Goal: Transaction & Acquisition: Purchase product/service

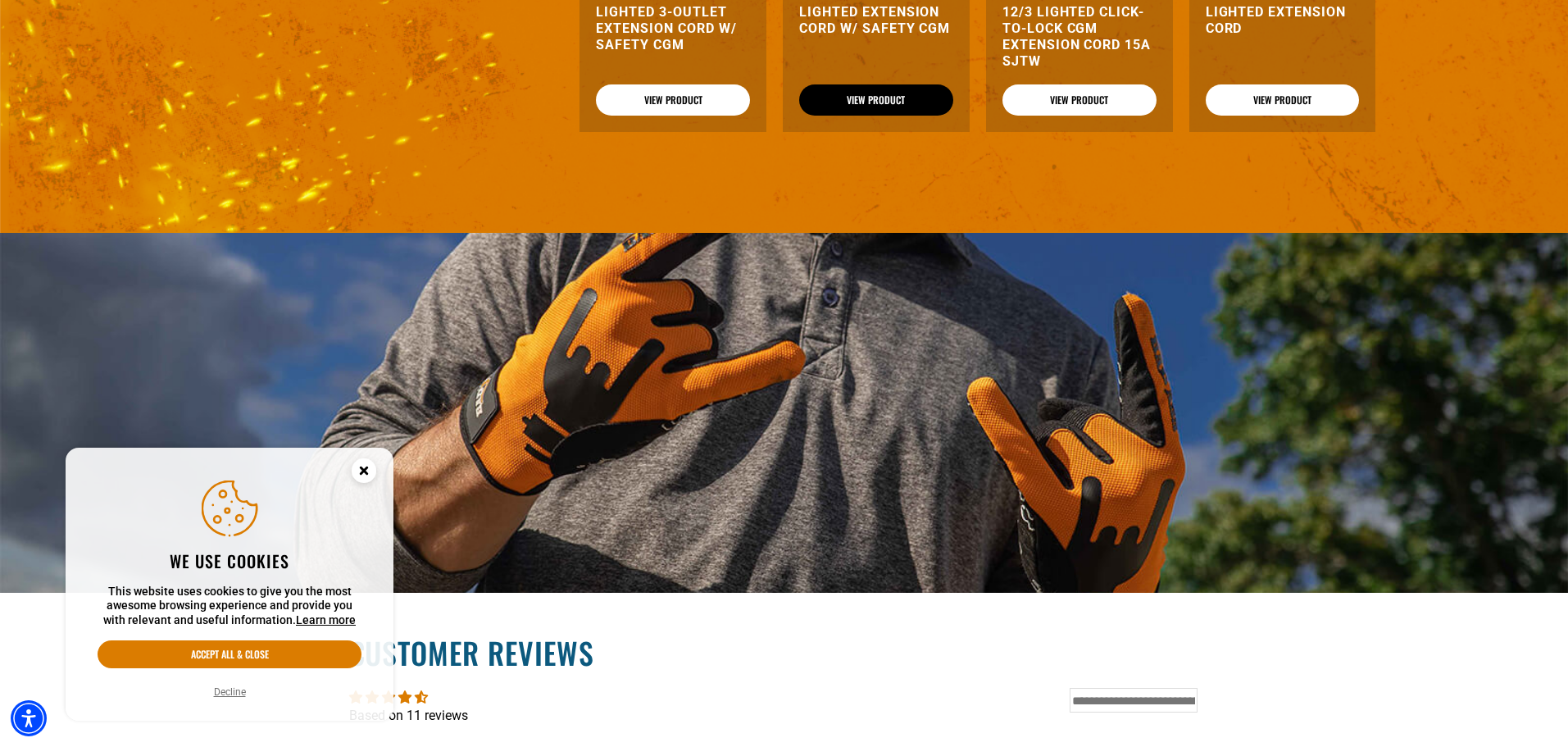
scroll to position [1558, 0]
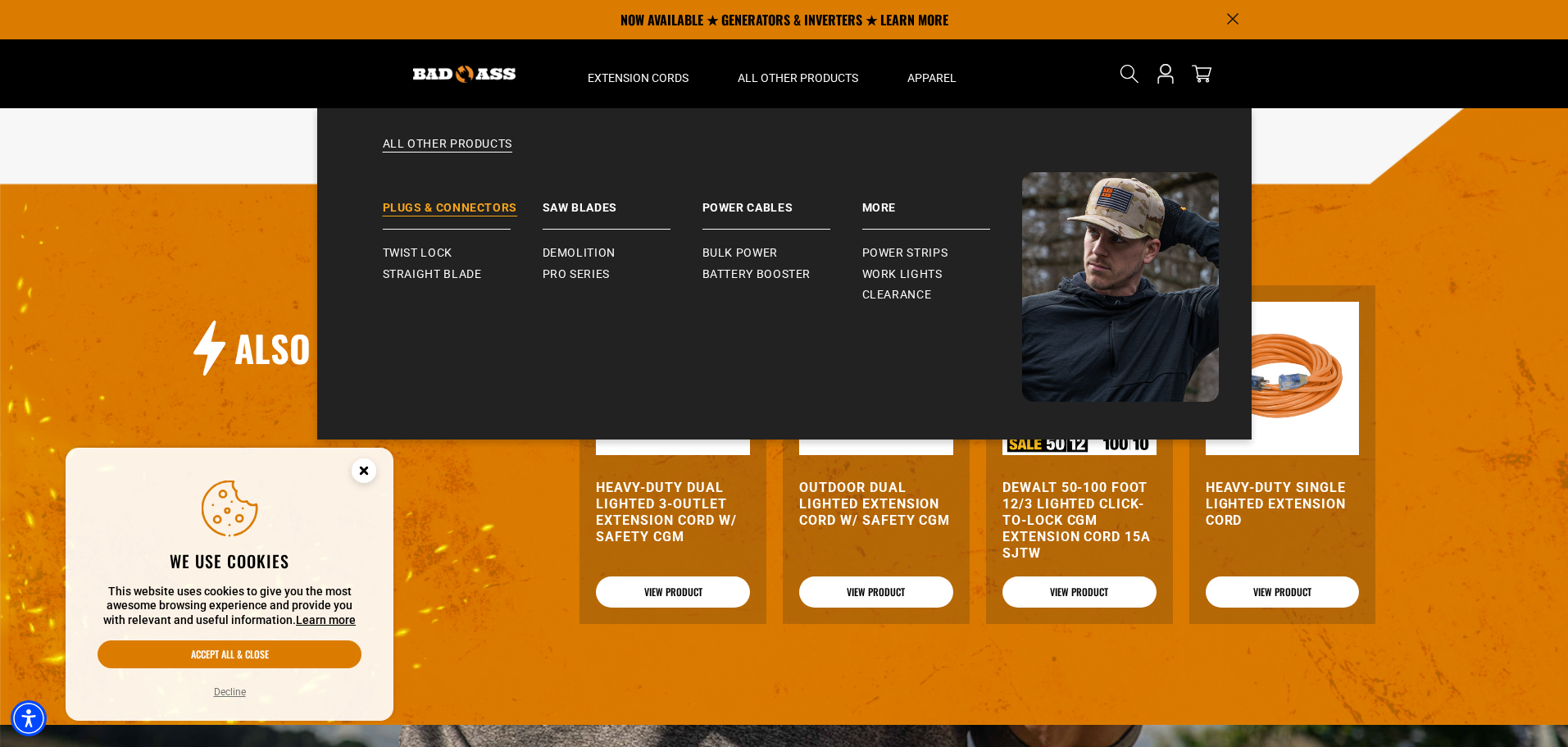
click at [471, 206] on link "Plugs & Connectors" at bounding box center [462, 201] width 159 height 57
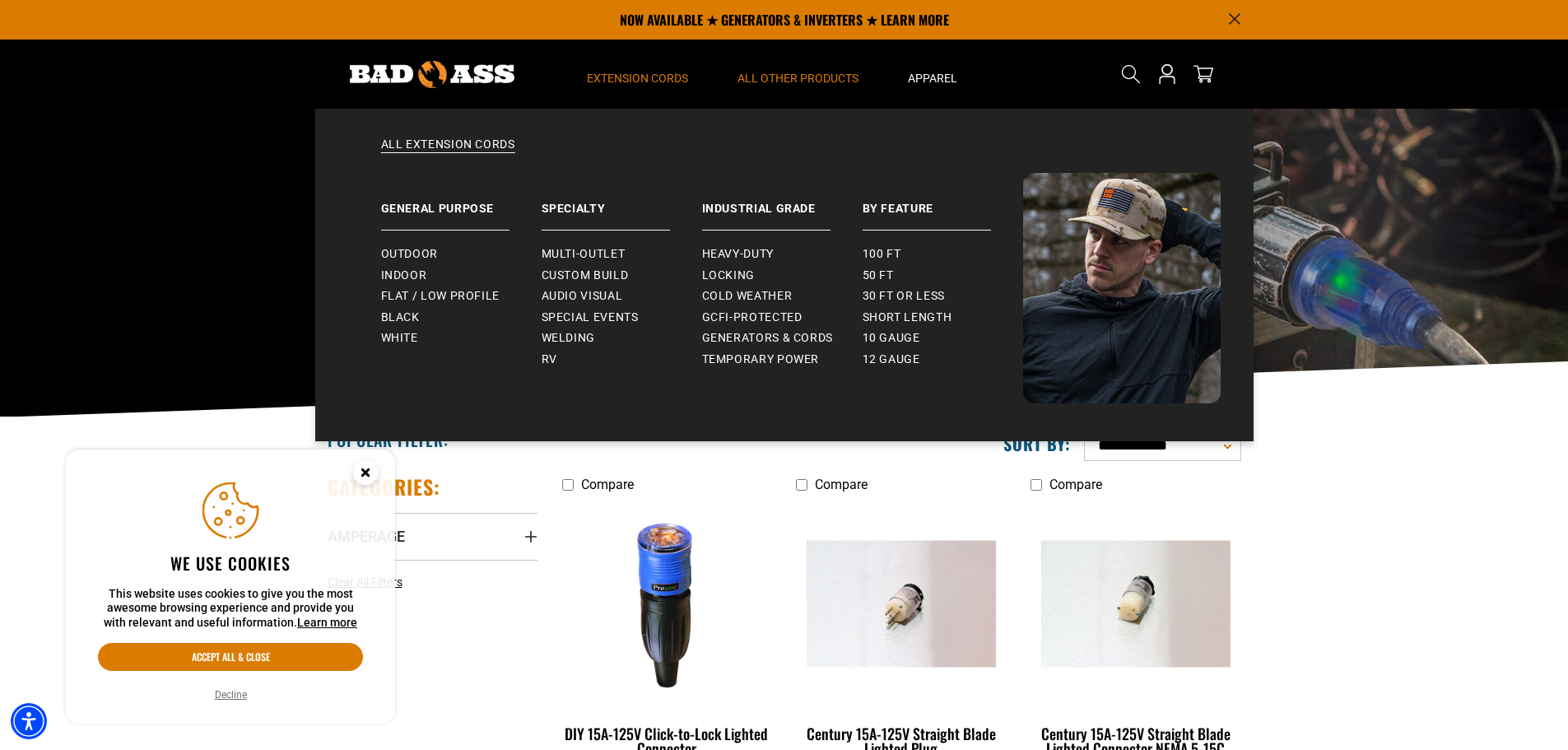
click at [645, 78] on span "Extension Cords" at bounding box center [637, 78] width 102 height 14
click at [744, 256] on span "Heavy-Duty" at bounding box center [738, 254] width 72 height 14
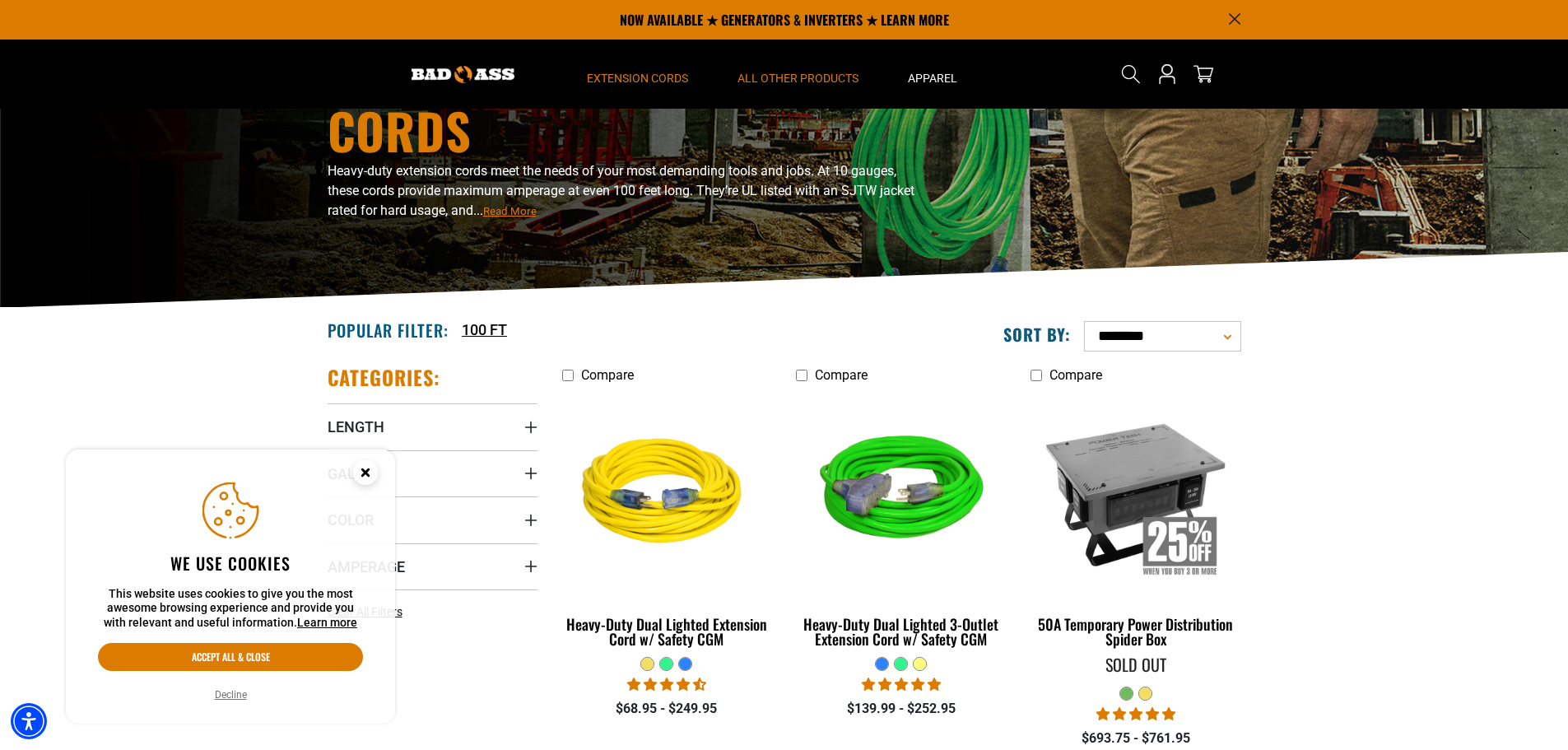
scroll to position [83, 0]
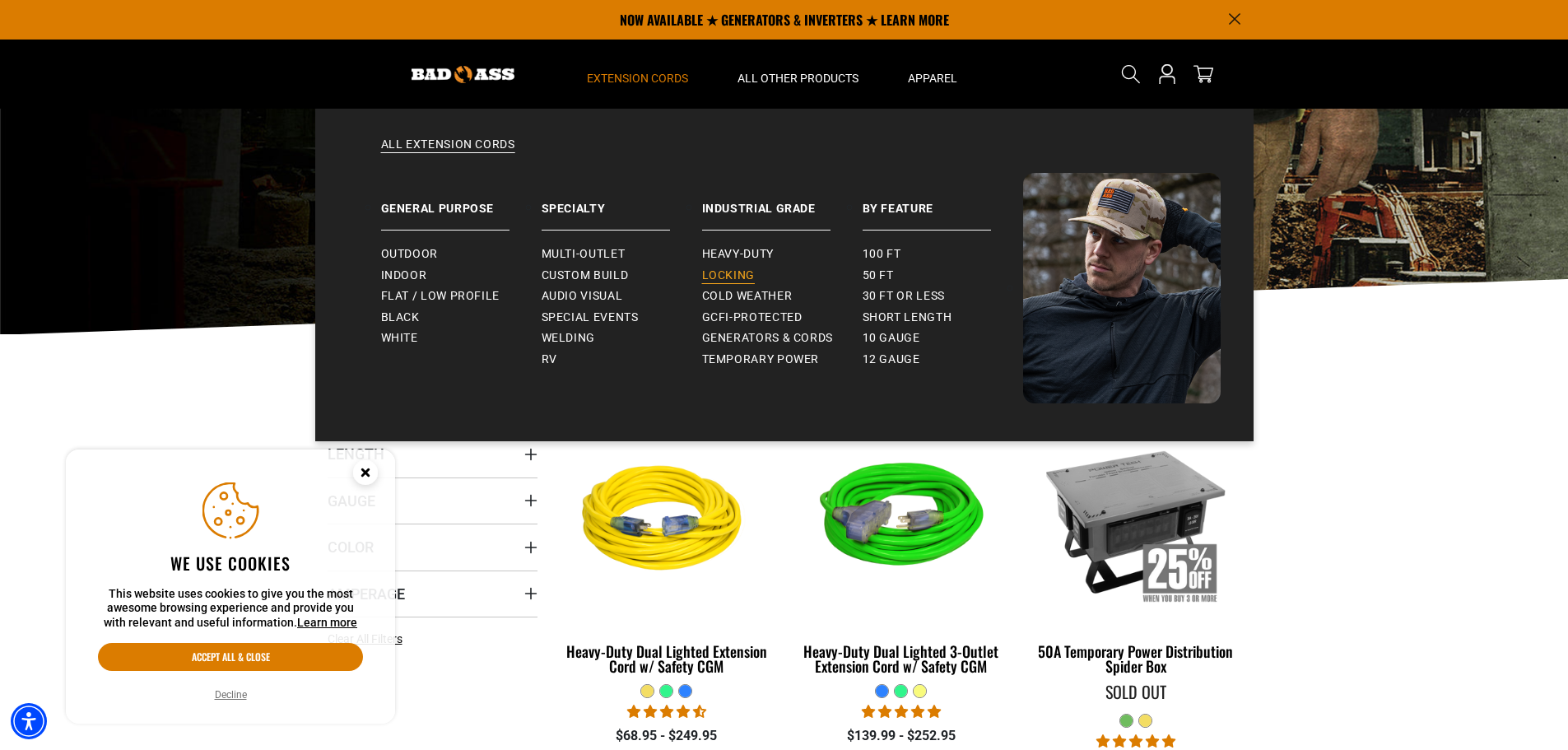
click at [739, 272] on span "Locking" at bounding box center [728, 275] width 53 height 14
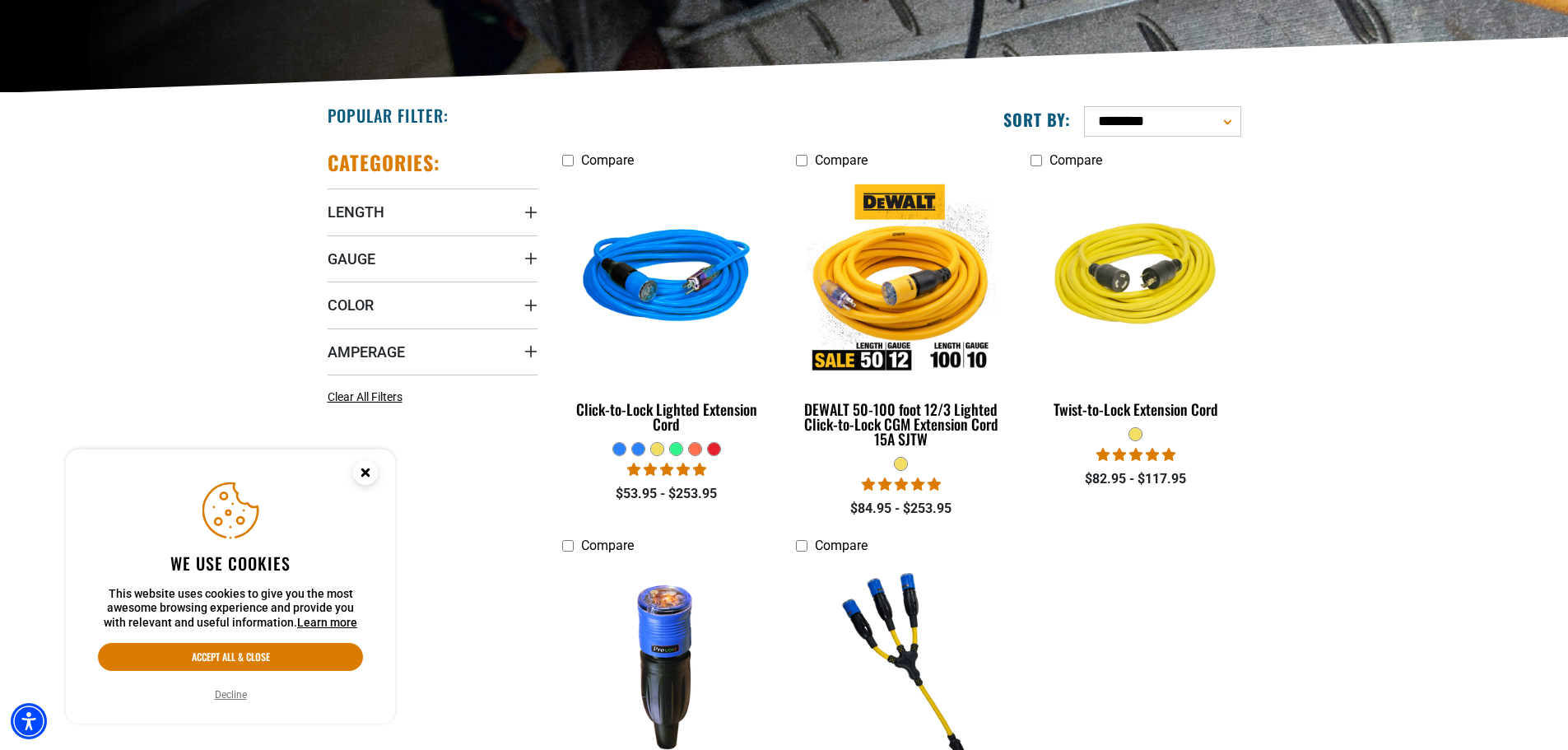
scroll to position [329, 0]
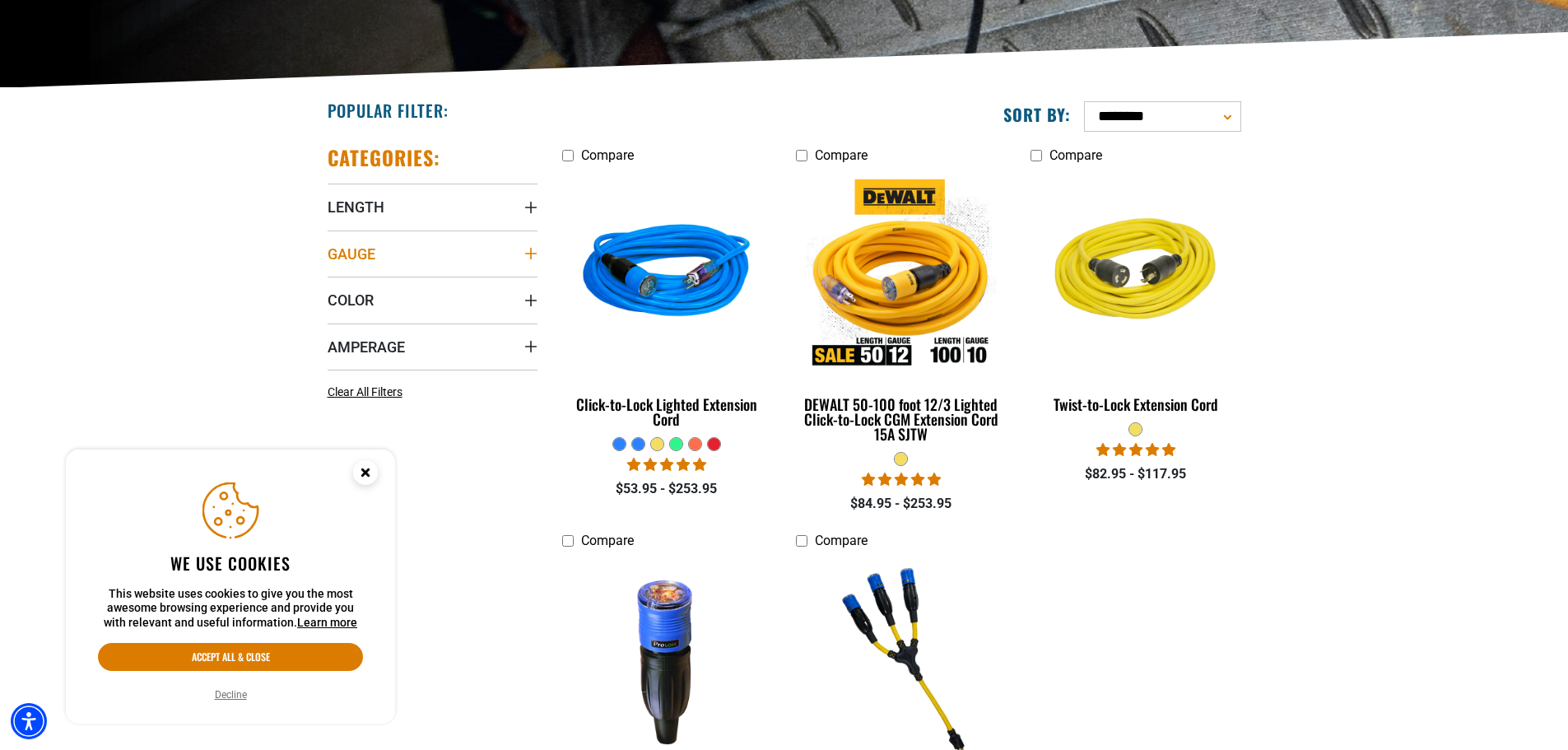
click at [530, 258] on icon "Gauge" at bounding box center [530, 254] width 12 height 12
click at [196, 293] on section "**********" at bounding box center [784, 498] width 1568 height 821
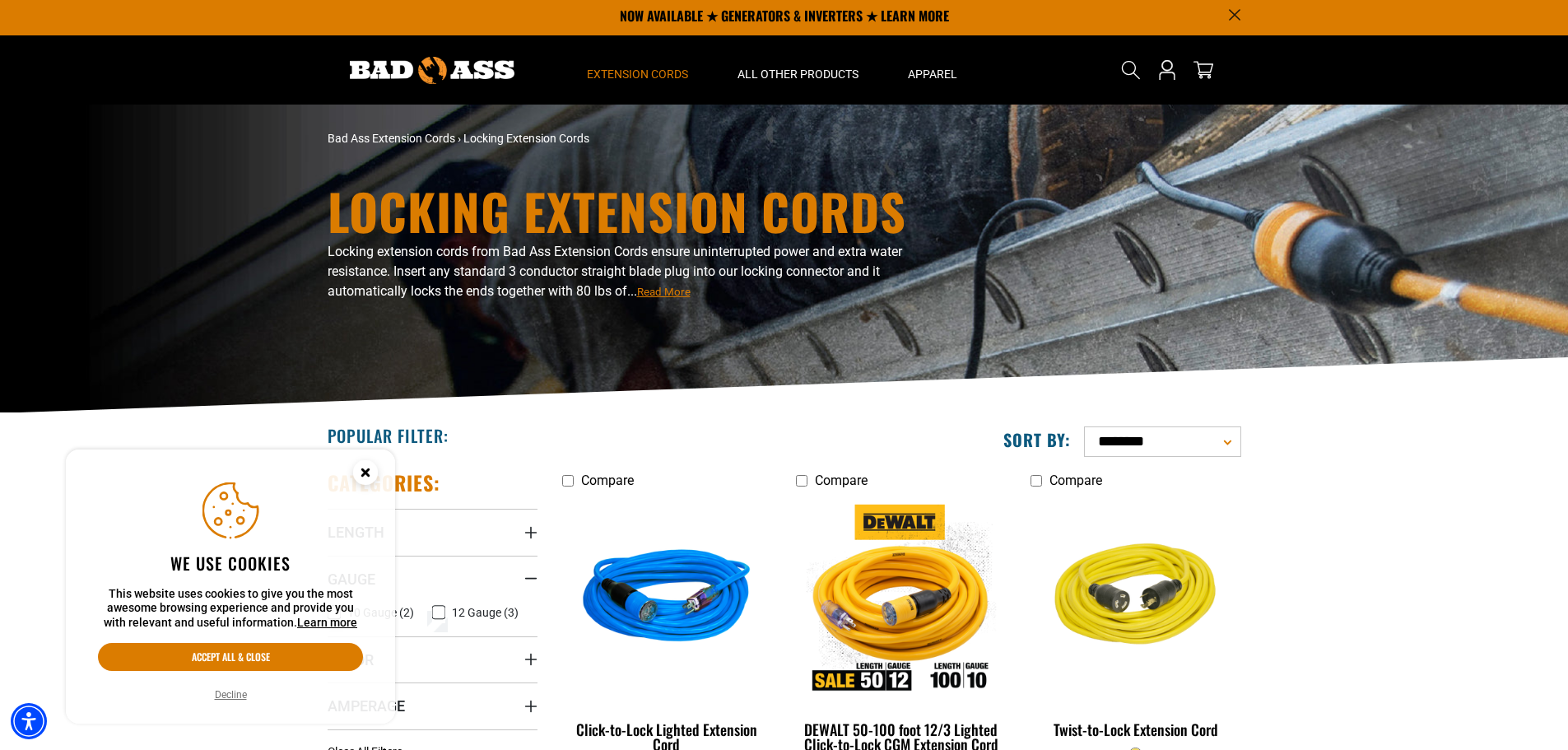
scroll to position [0, 0]
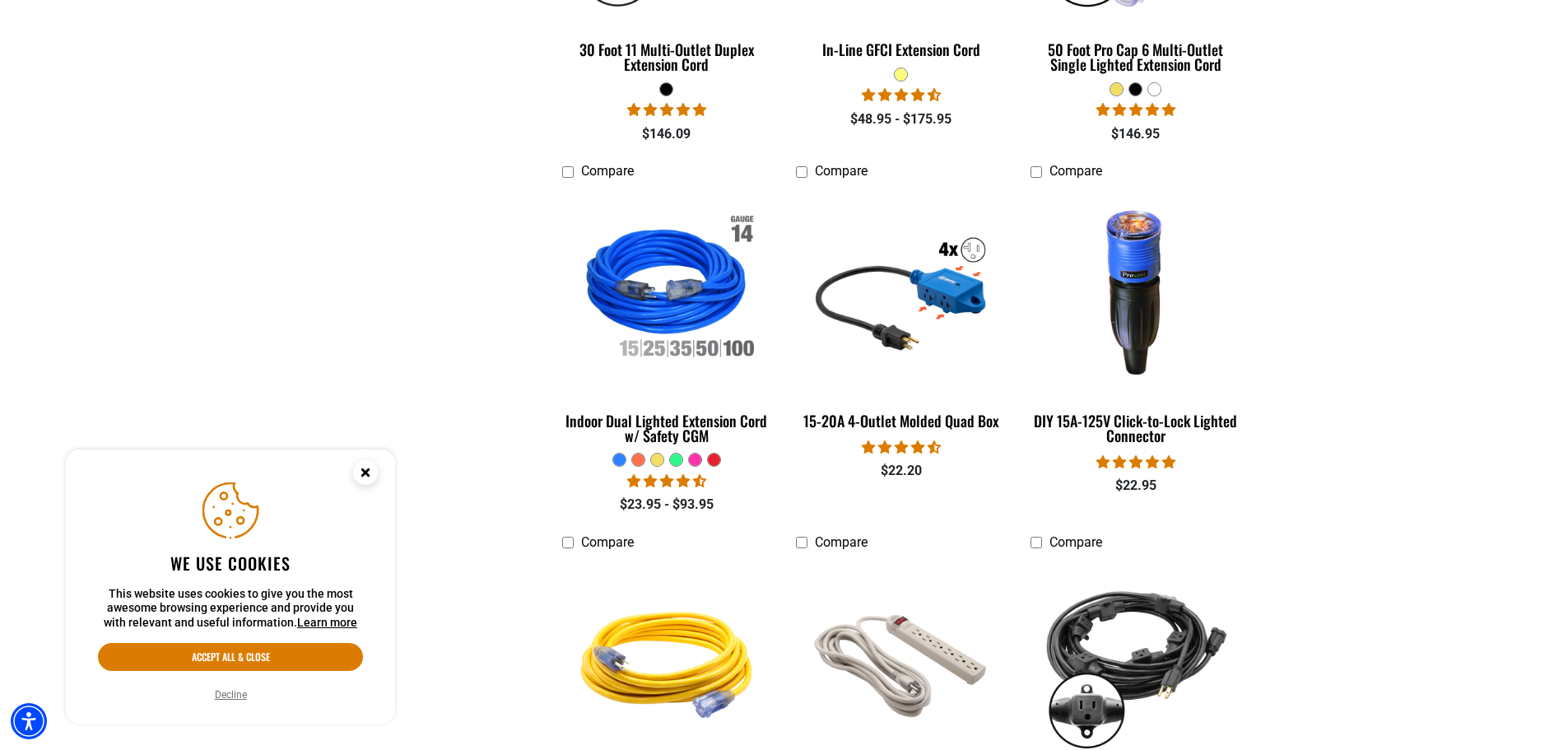
scroll to position [2305, 0]
